Goal: Browse casually: Explore the website without a specific task or goal

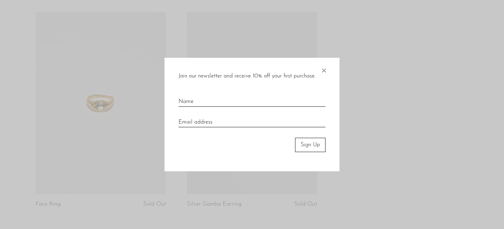
scroll to position [556, 0]
click at [321, 70] on span "×" at bounding box center [323, 69] width 7 height 22
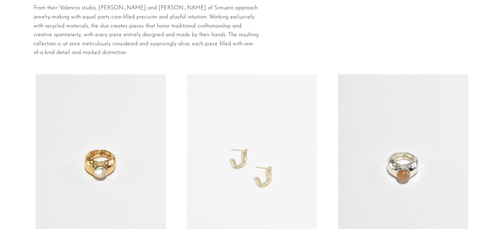
scroll to position [0, 0]
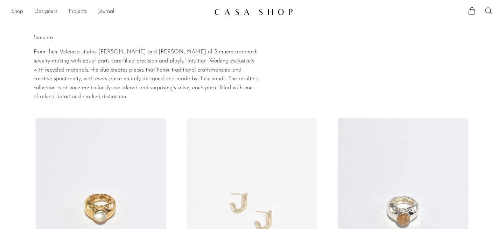
click at [16, 13] on link "Shop" at bounding box center [17, 11] width 12 height 9
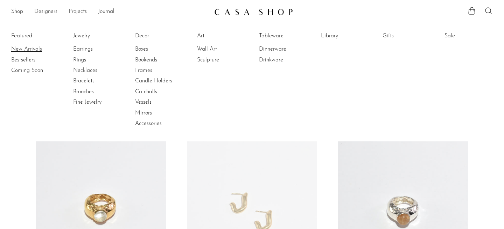
click at [28, 51] on link "New Arrivals" at bounding box center [37, 49] width 52 height 8
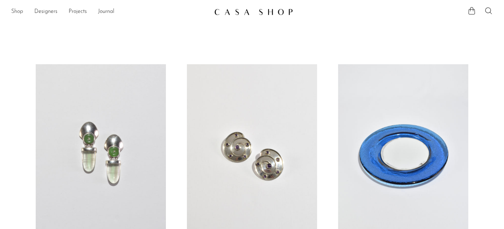
click at [18, 10] on link "Shop" at bounding box center [17, 11] width 12 height 9
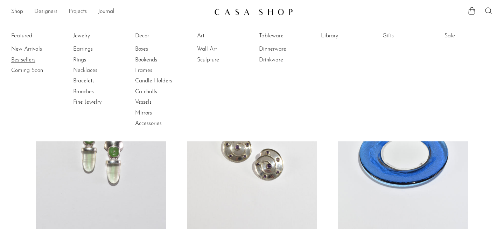
click at [28, 56] on link "Bestsellers" at bounding box center [37, 60] width 52 height 8
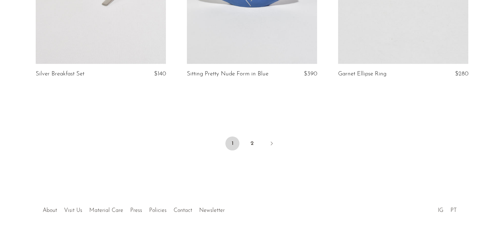
scroll to position [2554, 0]
